Goal: Transaction & Acquisition: Purchase product/service

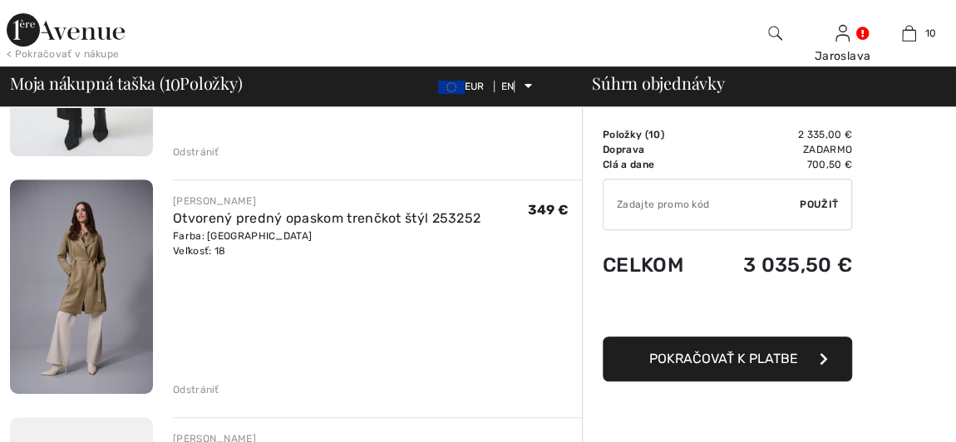
click at [72, 279] on img at bounding box center [81, 287] width 143 height 215
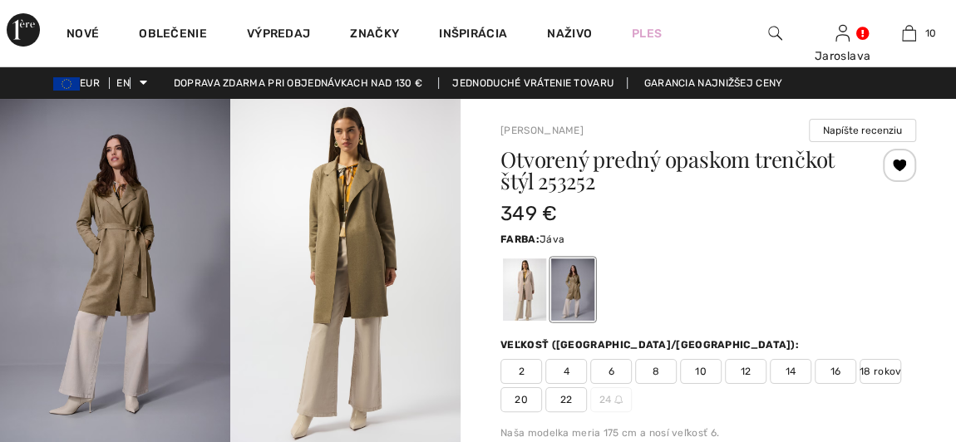
click at [523, 281] on div at bounding box center [524, 290] width 43 height 62
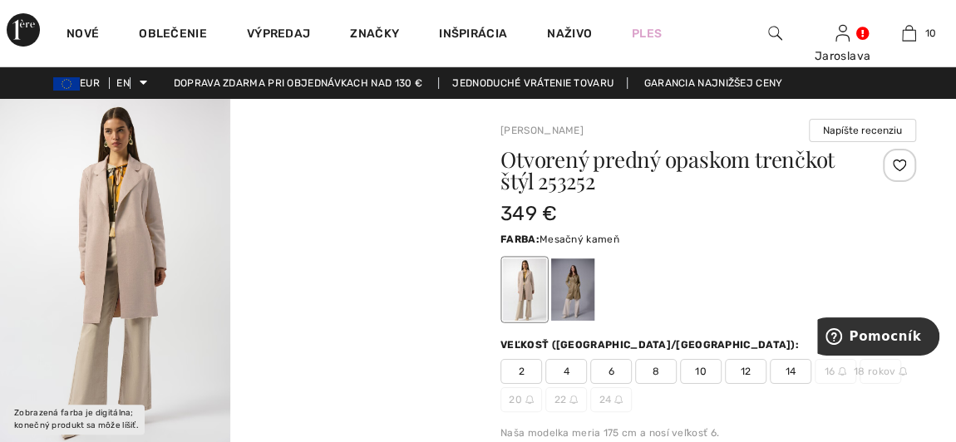
scroll to position [75, 0]
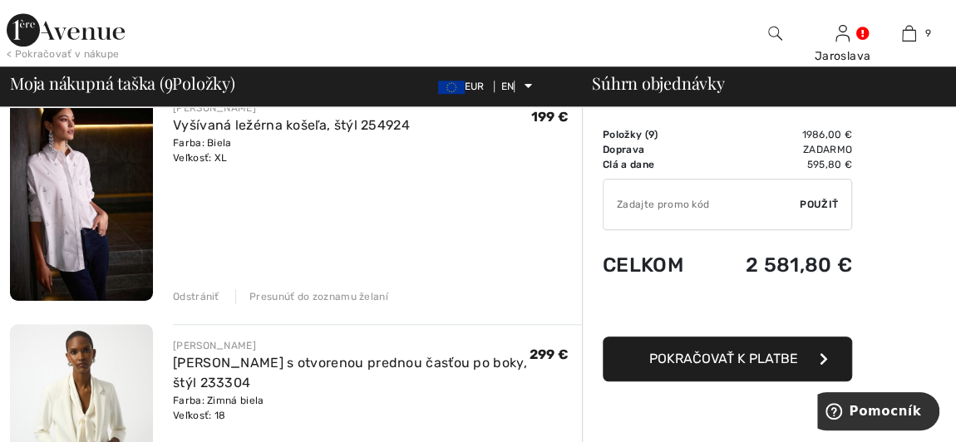
scroll to position [640, 0]
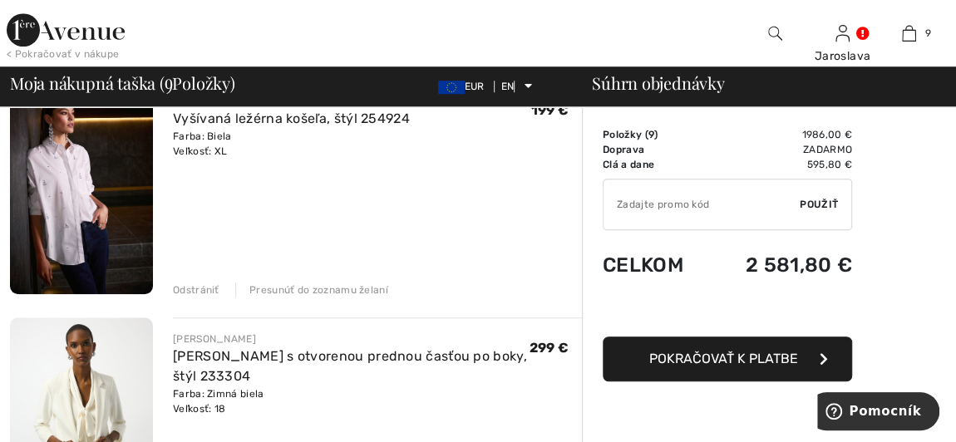
click at [184, 285] on font "Odstrániť" at bounding box center [196, 290] width 47 height 12
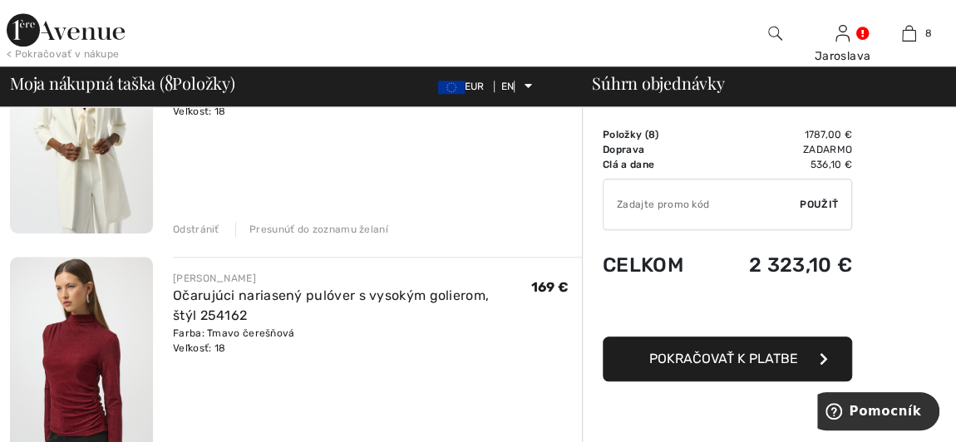
scroll to position [767, 0]
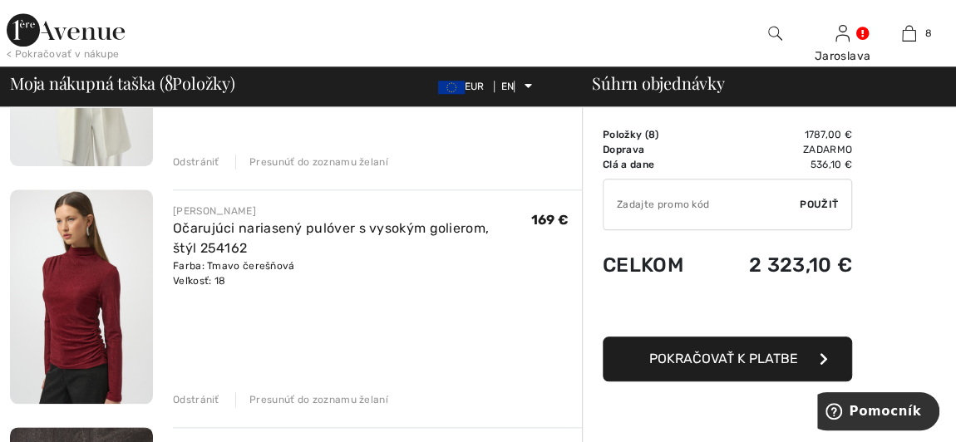
click at [202, 399] on font "Odstrániť" at bounding box center [196, 400] width 47 height 12
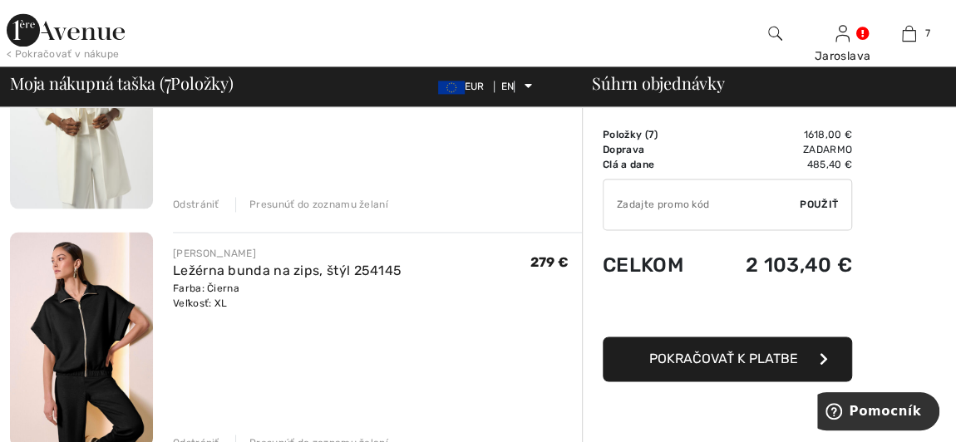
scroll to position [1276, 0]
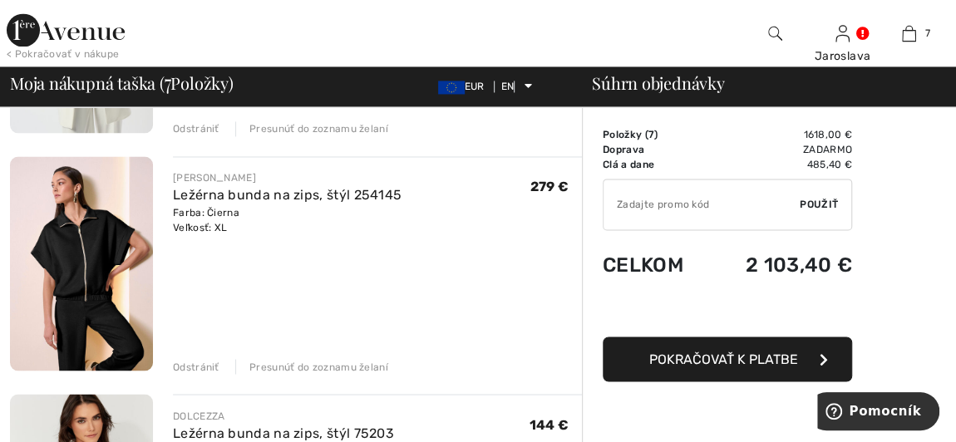
click at [188, 361] on font "Odstrániť" at bounding box center [196, 367] width 47 height 12
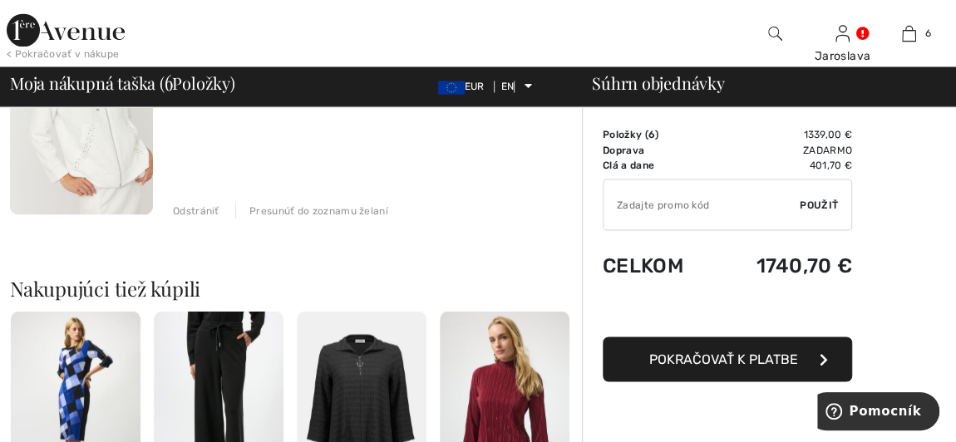
scroll to position [1405, 0]
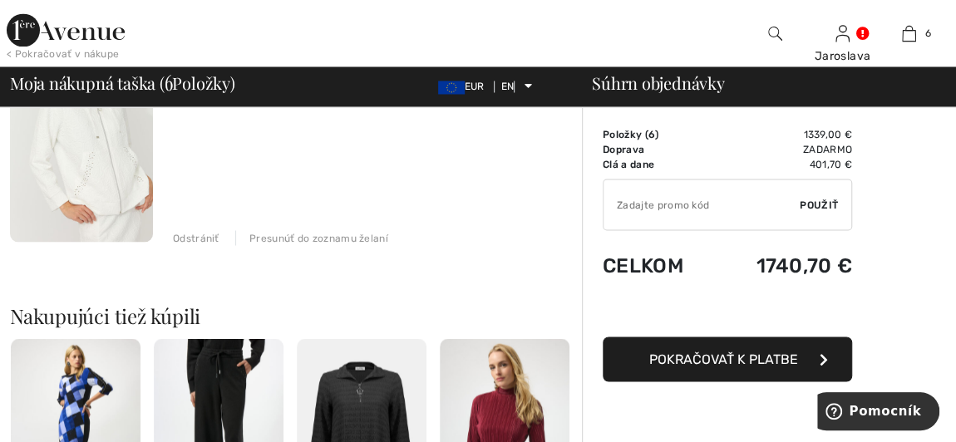
click at [202, 235] on font "Odstrániť" at bounding box center [196, 238] width 47 height 12
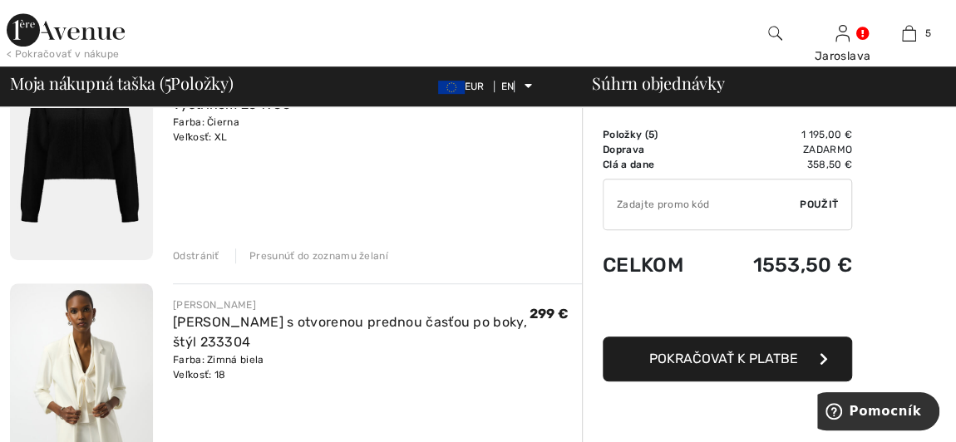
scroll to position [552, 0]
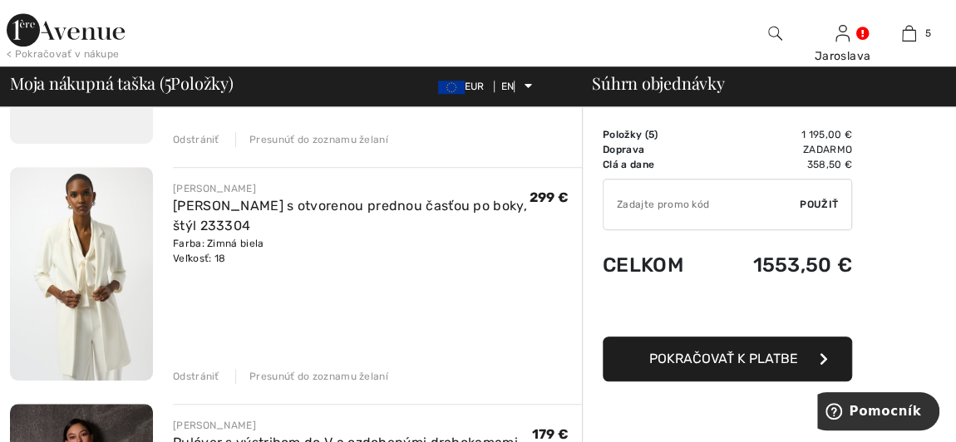
click at [208, 371] on font "Odstrániť" at bounding box center [196, 377] width 47 height 12
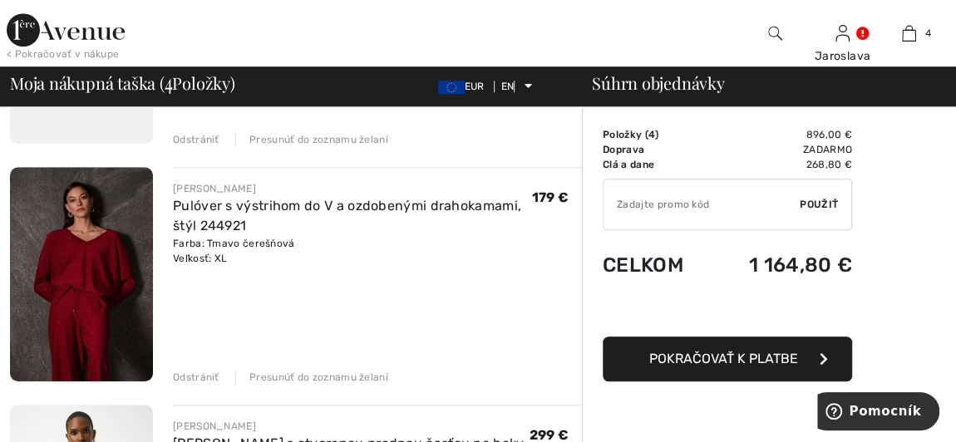
scroll to position [401, 0]
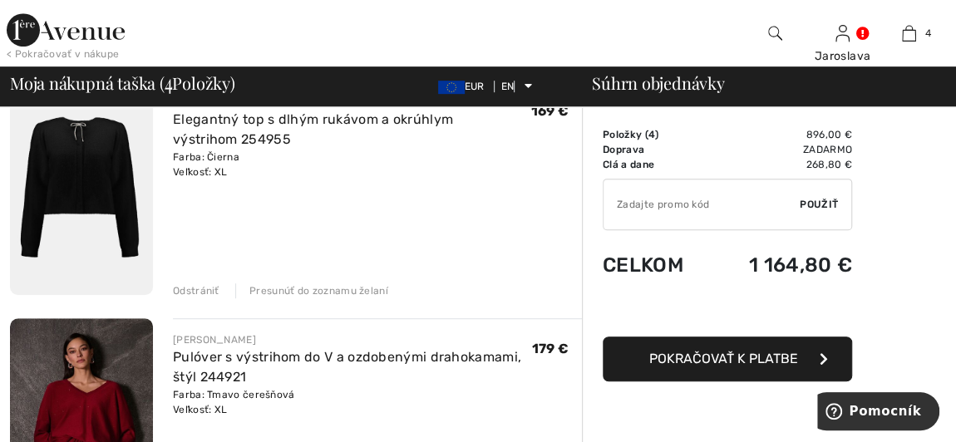
click at [207, 285] on font "Odstrániť" at bounding box center [196, 291] width 47 height 12
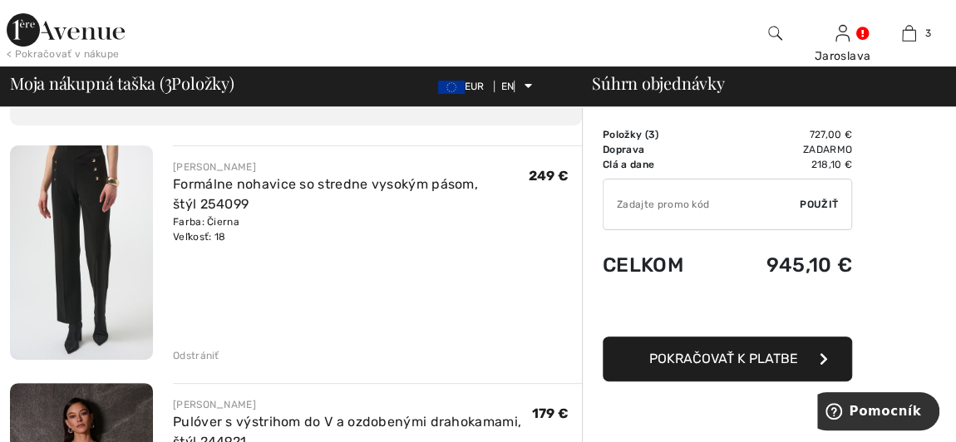
scroll to position [249, 0]
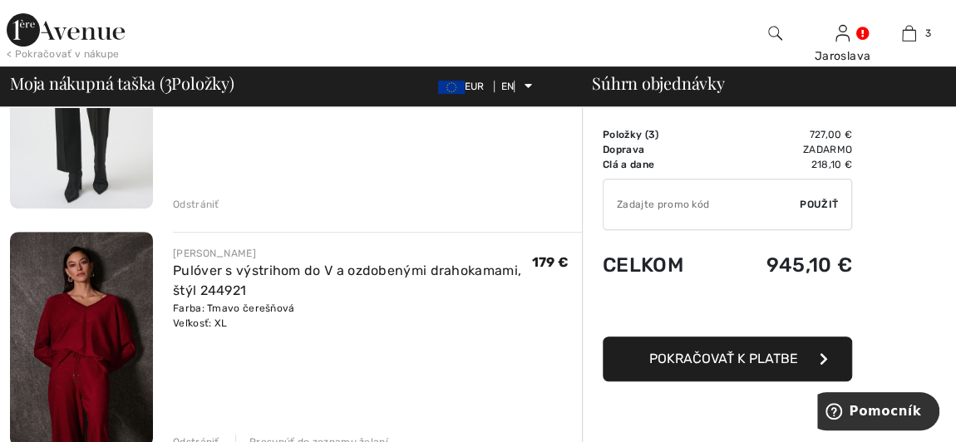
click at [105, 324] on img at bounding box center [81, 339] width 143 height 215
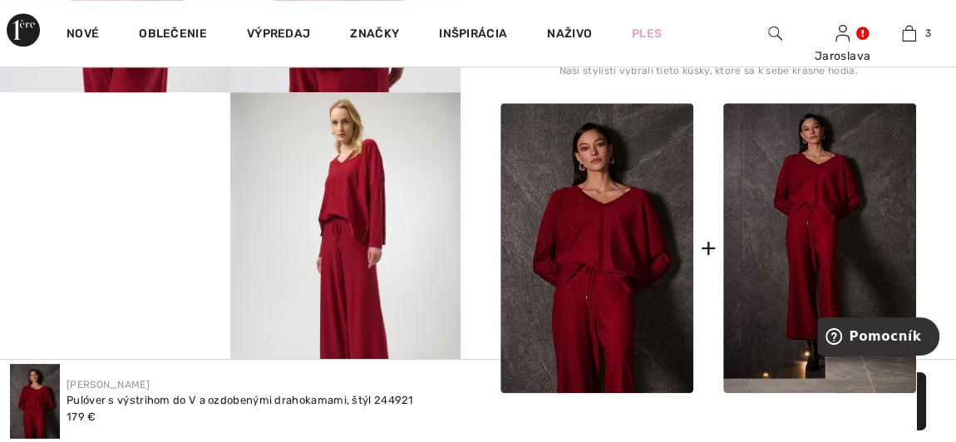
scroll to position [680, 0]
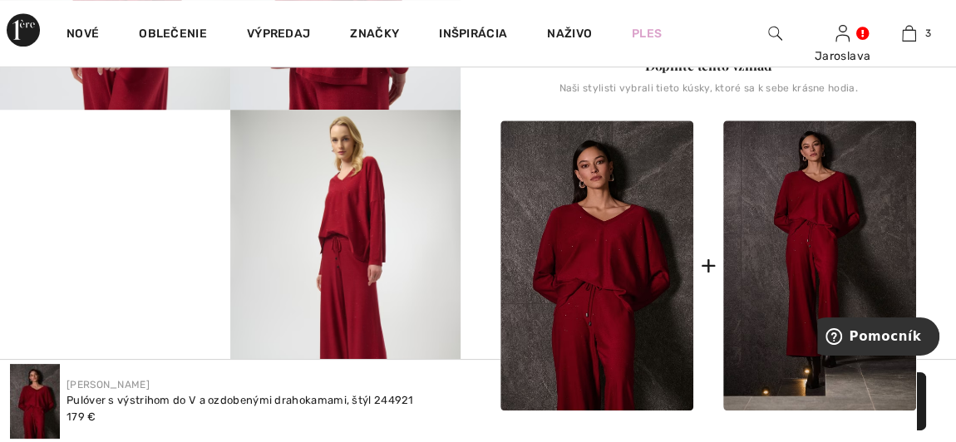
click at [156, 225] on video "Váš prehliadač nepodporuje značku videa." at bounding box center [115, 168] width 230 height 116
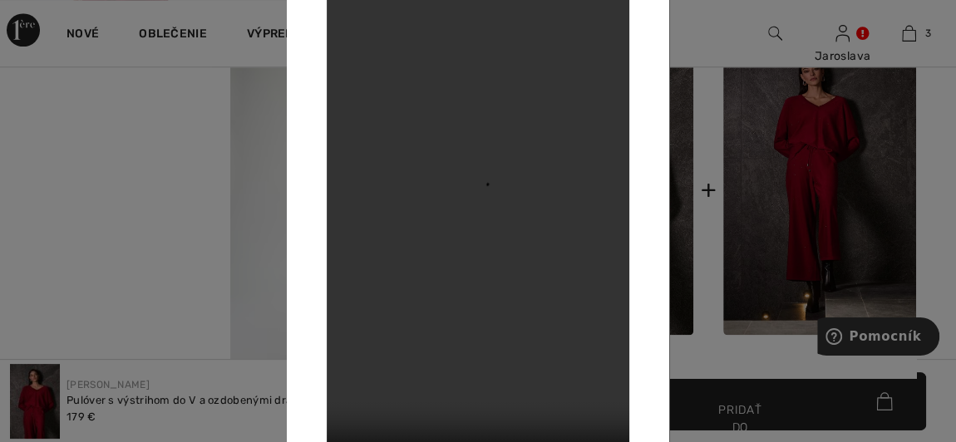
scroll to position [906, 0]
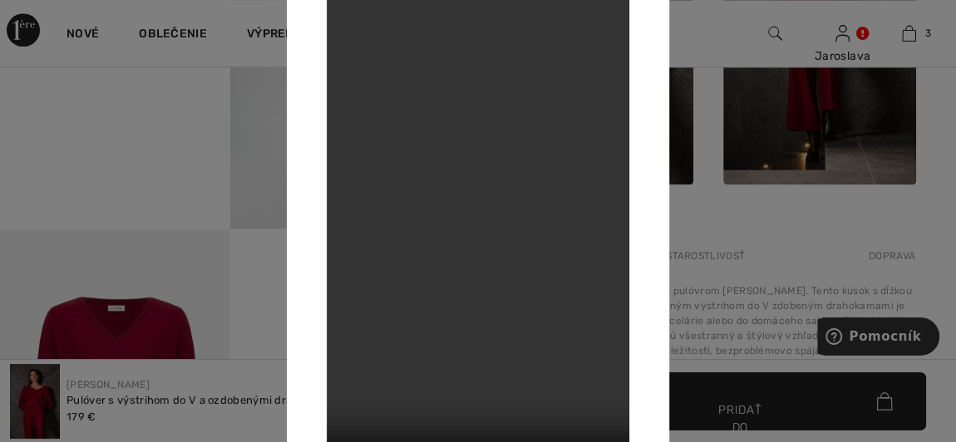
click at [167, 330] on div at bounding box center [478, 221] width 956 height 442
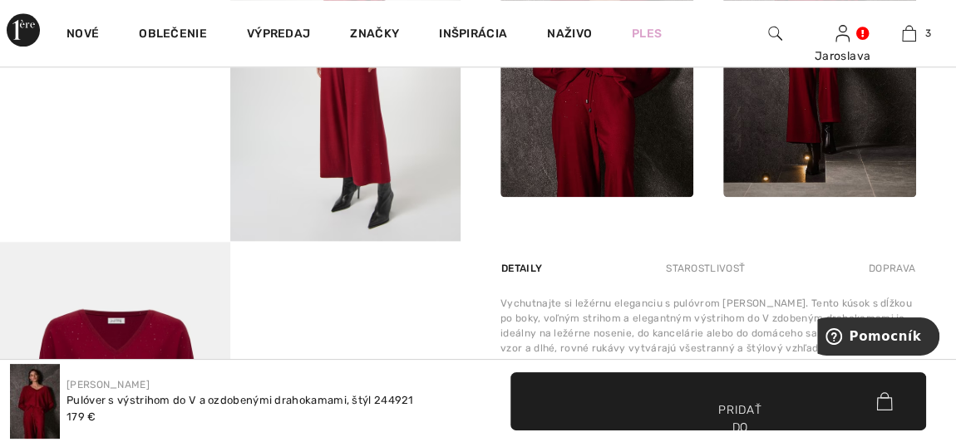
scroll to position [680, 0]
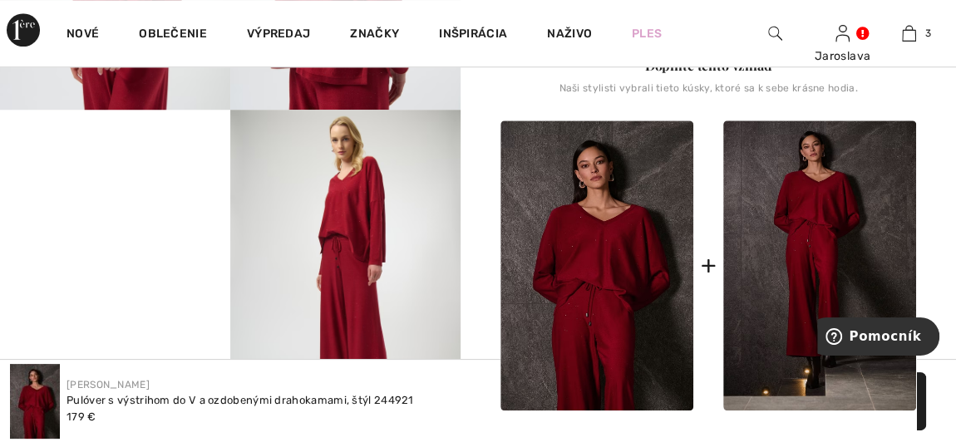
click at [567, 264] on img at bounding box center [597, 266] width 193 height 290
click at [615, 254] on img at bounding box center [597, 266] width 193 height 290
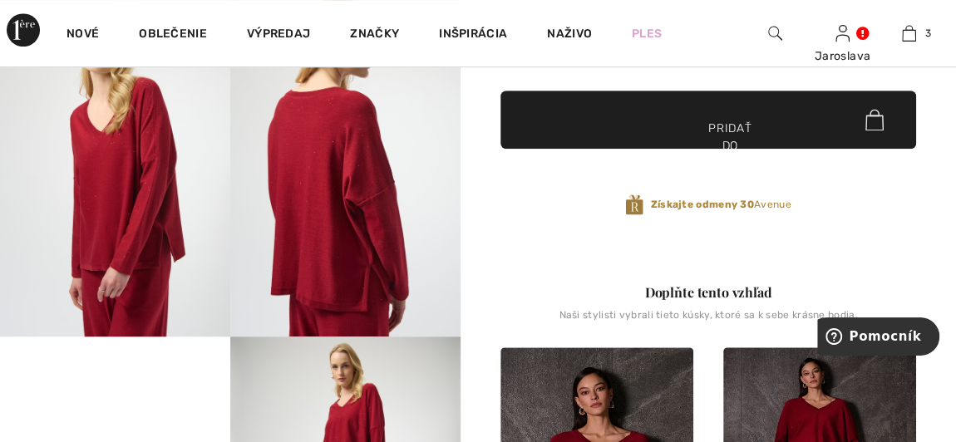
click at [107, 185] on img at bounding box center [115, 164] width 230 height 345
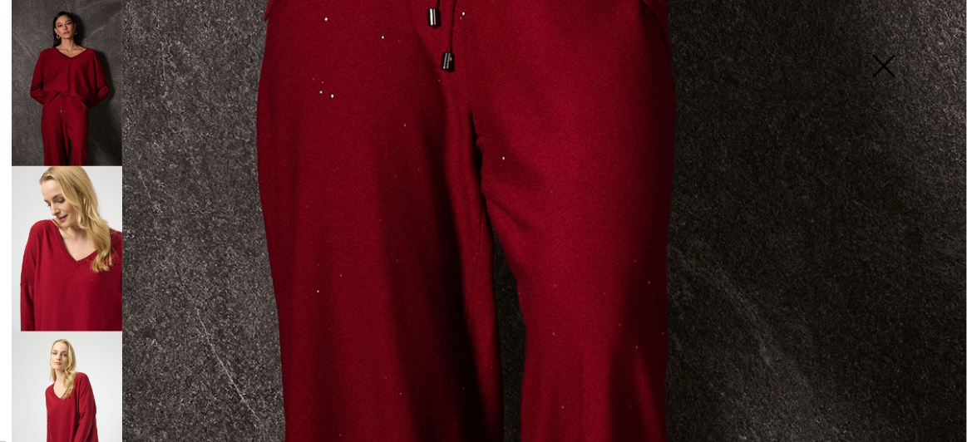
scroll to position [991, 0]
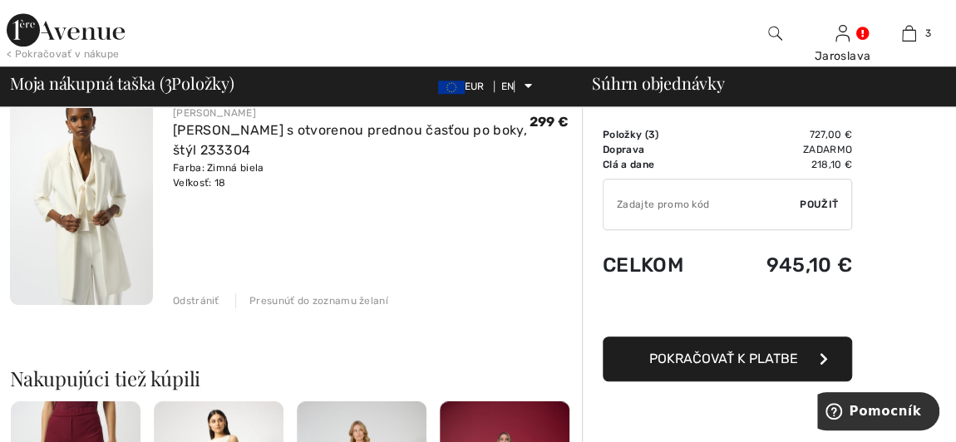
click at [91, 171] on img at bounding box center [81, 198] width 143 height 215
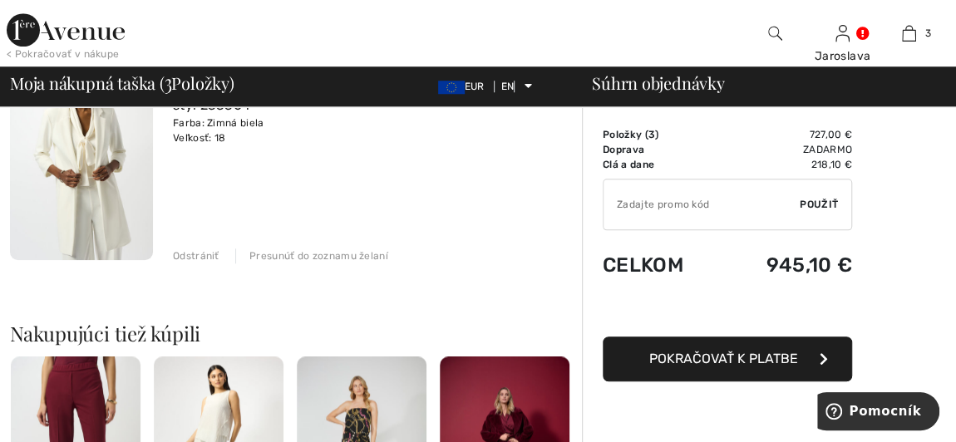
scroll to position [704, 0]
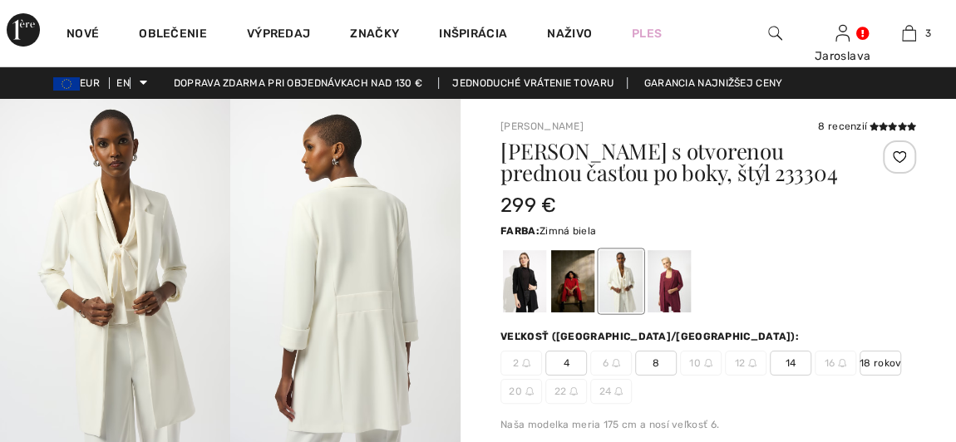
click at [324, 304] on img at bounding box center [345, 271] width 230 height 345
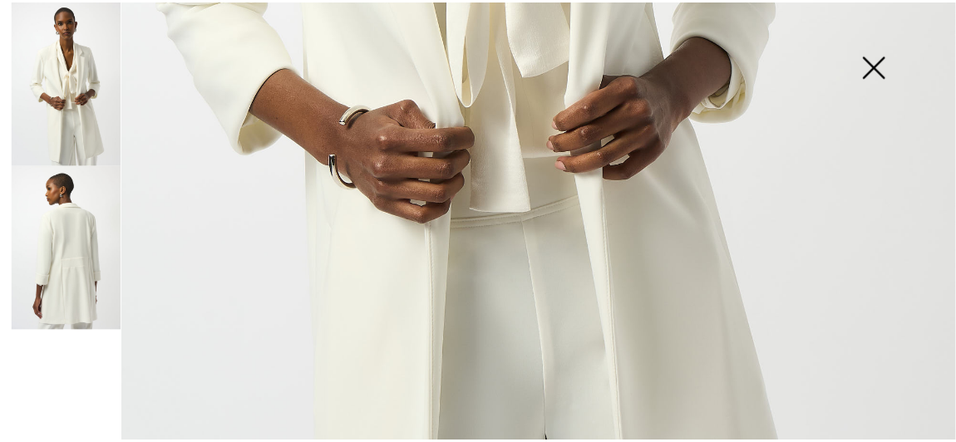
scroll to position [831, 0]
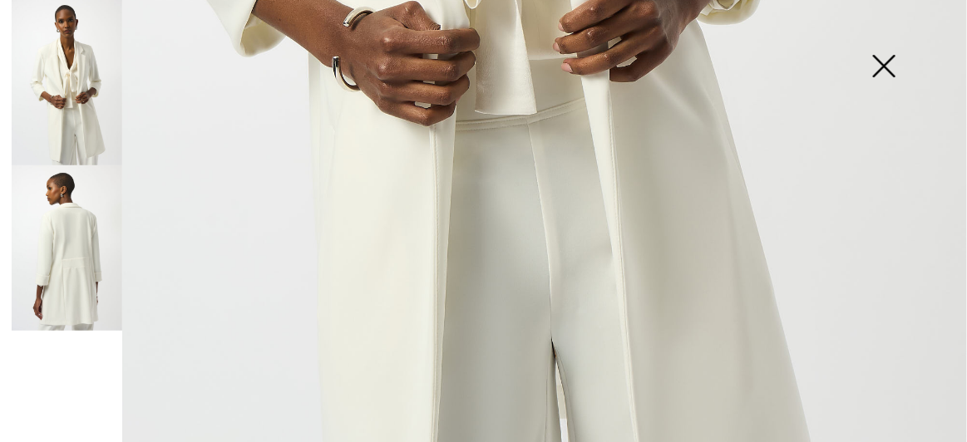
drag, startPoint x: 880, startPoint y: 72, endPoint x: 901, endPoint y: 195, distance: 125.6
click at [880, 73] on img at bounding box center [883, 68] width 83 height 86
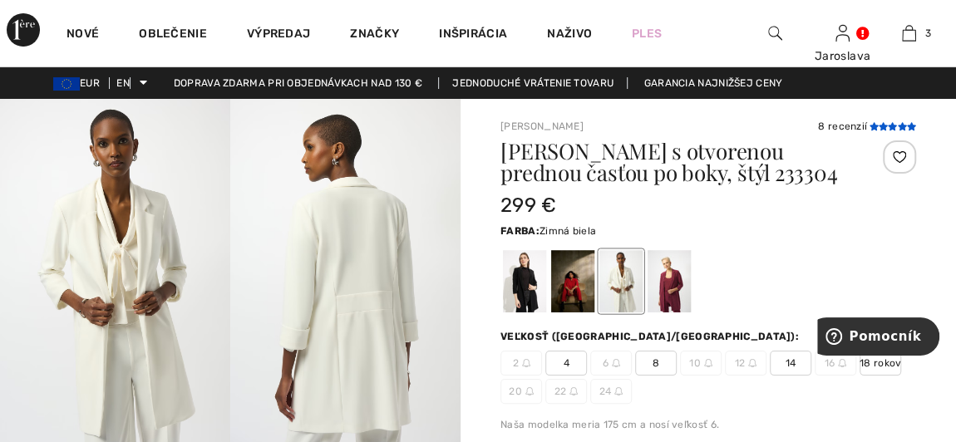
click at [888, 123] on icon at bounding box center [892, 126] width 9 height 8
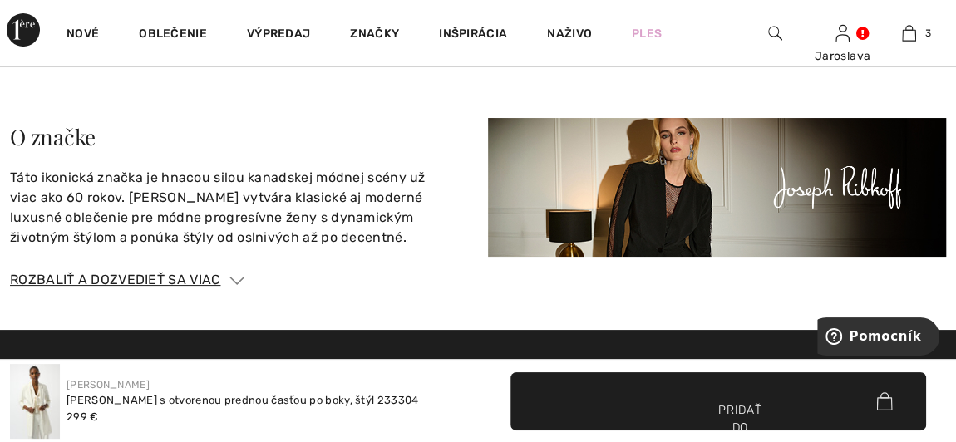
scroll to position [3168, 0]
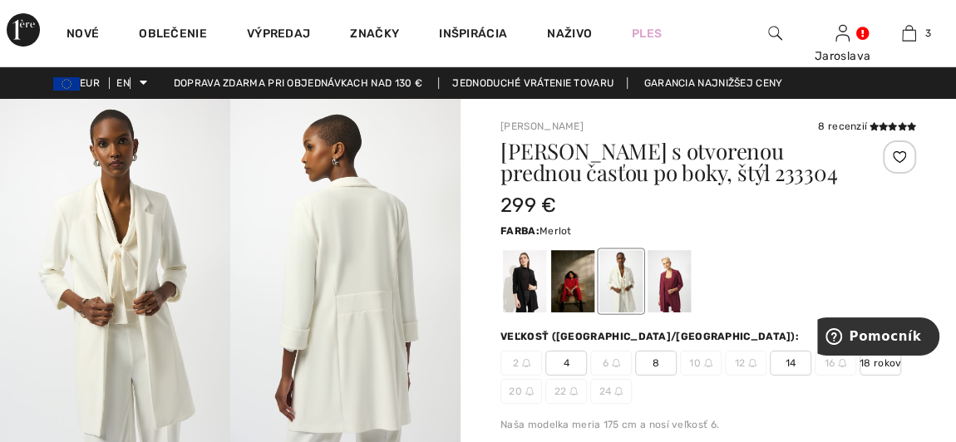
drag, startPoint x: 666, startPoint y: 282, endPoint x: 675, endPoint y: 275, distance: 11.3
click at [666, 280] on div at bounding box center [669, 281] width 43 height 62
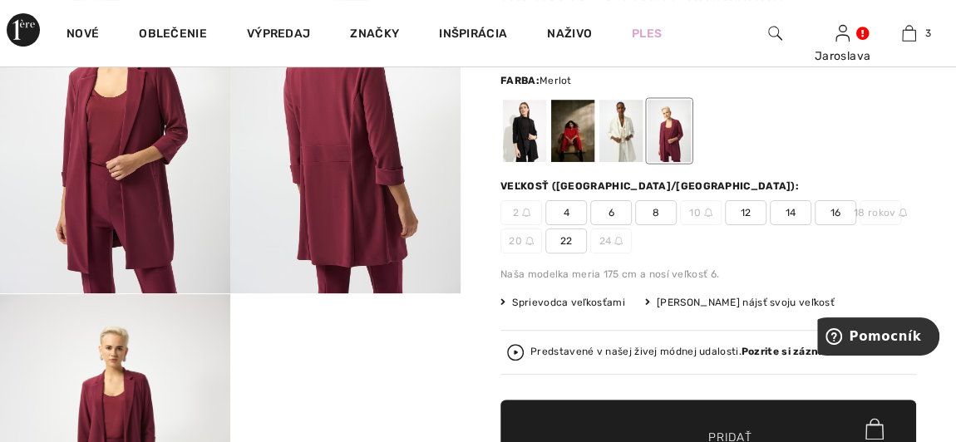
scroll to position [75, 0]
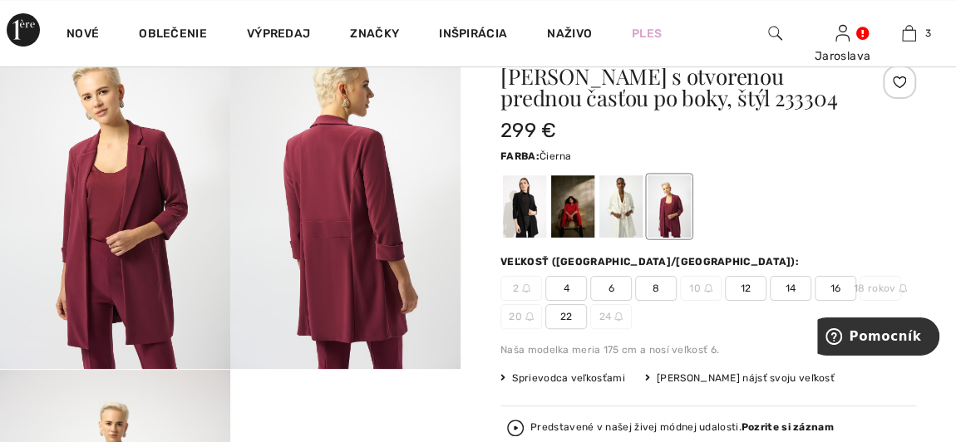
click at [526, 211] on div at bounding box center [524, 206] width 43 height 62
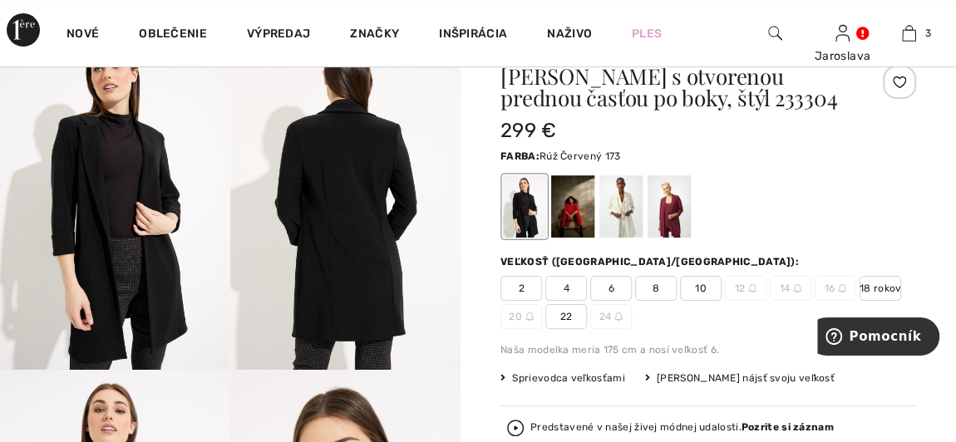
drag, startPoint x: 566, startPoint y: 216, endPoint x: 704, endPoint y: 217, distance: 138.1
click at [567, 215] on div at bounding box center [572, 206] width 43 height 62
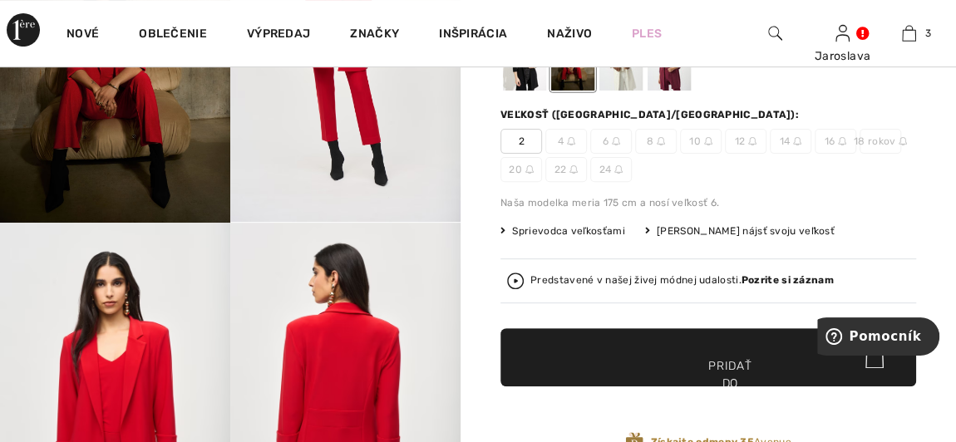
scroll to position [151, 0]
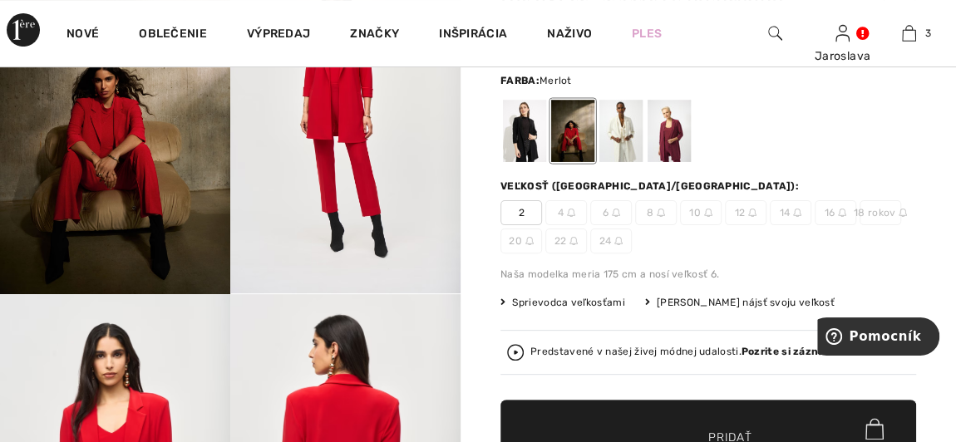
click at [665, 142] on div at bounding box center [669, 131] width 43 height 62
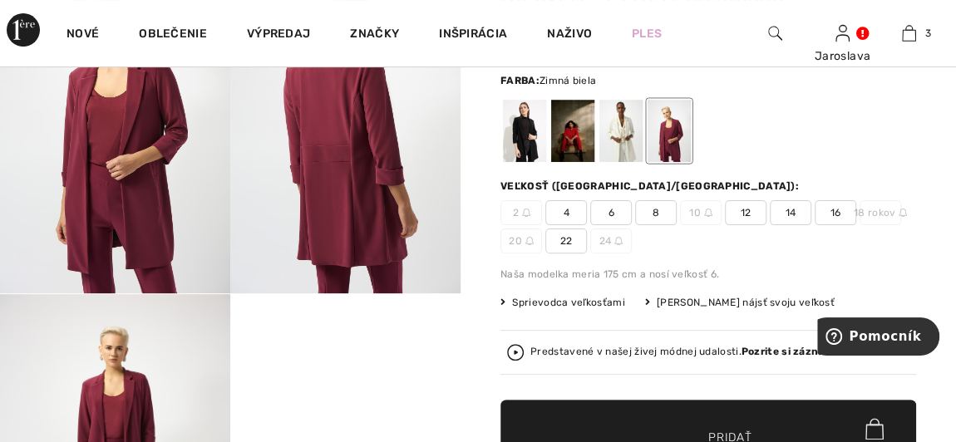
drag, startPoint x: 627, startPoint y: 133, endPoint x: 745, endPoint y: 134, distance: 118.1
click at [627, 132] on div at bounding box center [621, 131] width 43 height 62
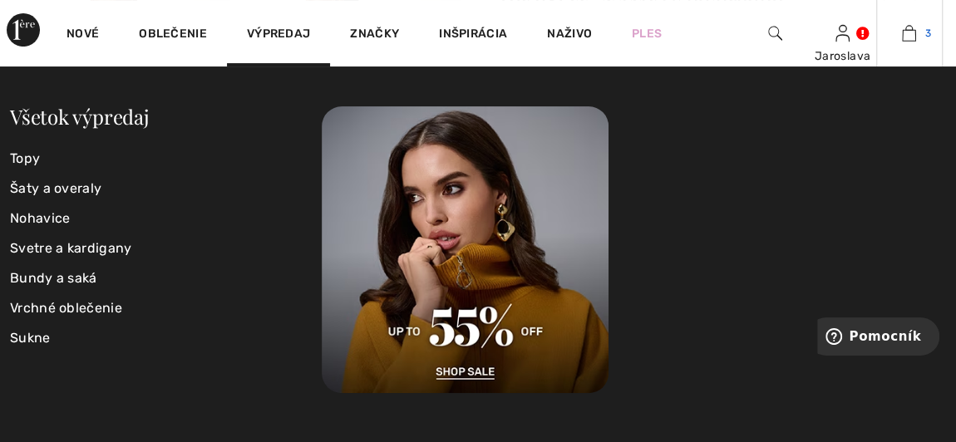
click at [908, 38] on img at bounding box center [909, 33] width 14 height 20
